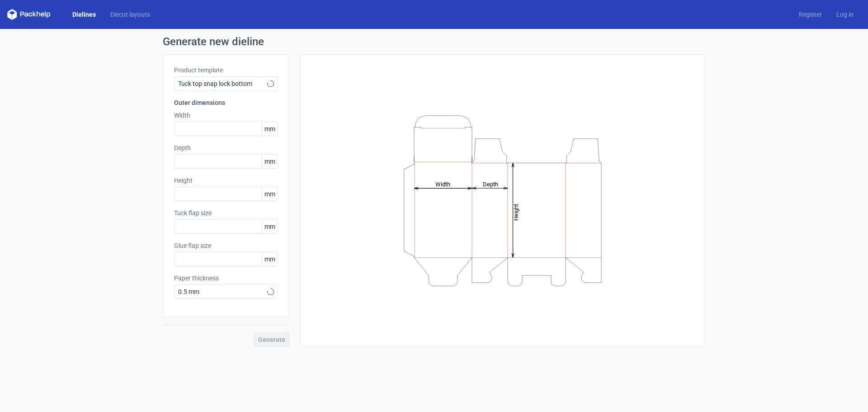
type input "15"
type input "10"
click at [199, 128] on input "text" at bounding box center [226, 129] width 104 height 14
drag, startPoint x: 197, startPoint y: 130, endPoint x: 155, endPoint y: 130, distance: 42.5
click at [155, 130] on div "Generate new dieline Product template Tuck top snap lock bottom Outer dimension…" at bounding box center [434, 191] width 868 height 325
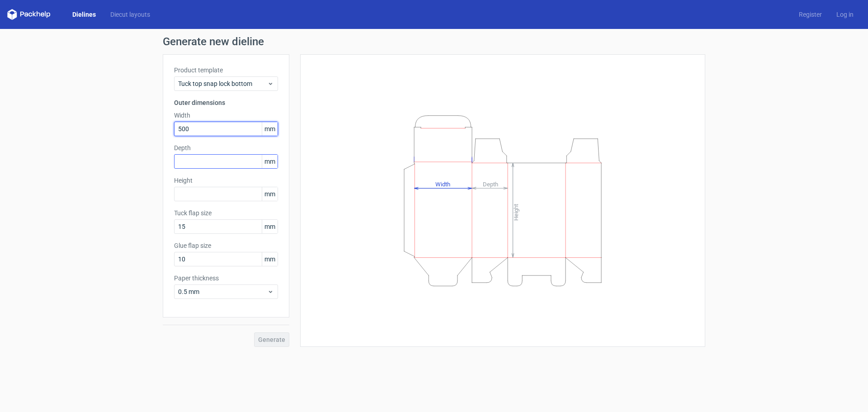
type input "500"
click at [199, 161] on input "text" at bounding box center [226, 161] width 104 height 14
type input "520"
click at [209, 197] on div "Height mm" at bounding box center [226, 188] width 104 height 25
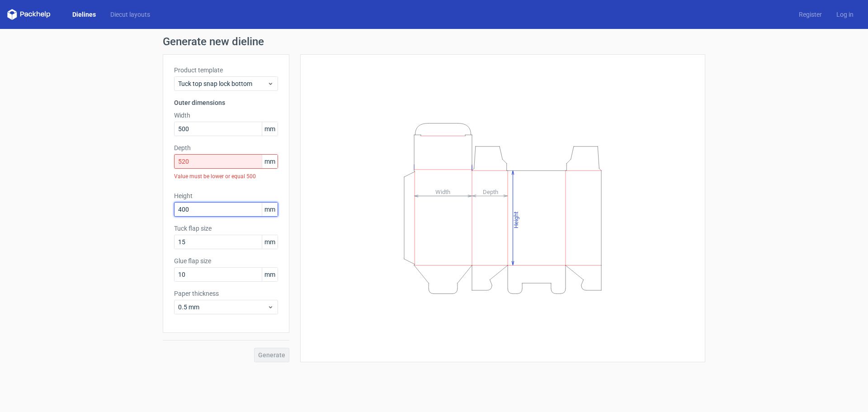
type input "400"
click at [236, 190] on div "Product template Tuck top snap lock bottom Outer dimensions Width 500 mm Depth …" at bounding box center [226, 193] width 127 height 279
drag, startPoint x: 200, startPoint y: 161, endPoint x: 163, endPoint y: 161, distance: 37.5
click at [163, 161] on div "Product template Tuck top snap lock bottom Outer dimensions Width 500 mm Depth …" at bounding box center [226, 193] width 127 height 279
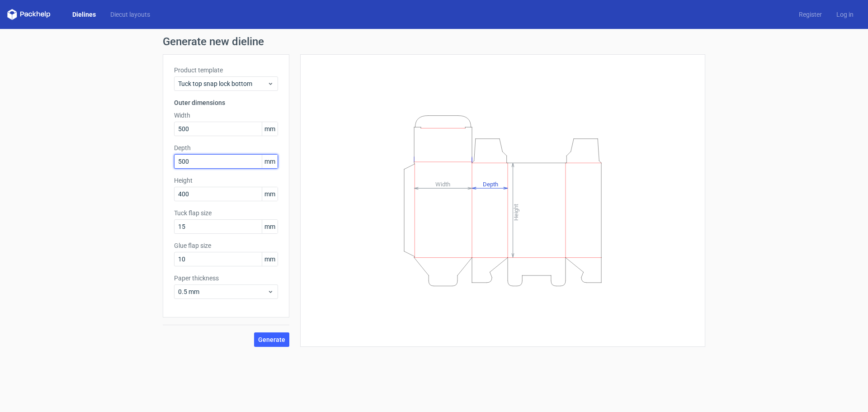
click at [187, 155] on input "500" at bounding box center [226, 161] width 104 height 14
type input "500"
click at [281, 200] on div "Product template Tuck top snap lock bottom Outer dimensions Width 500 mm Depth …" at bounding box center [226, 185] width 127 height 263
click at [269, 341] on span "Generate" at bounding box center [271, 339] width 27 height 6
